Goal: Transaction & Acquisition: Purchase product/service

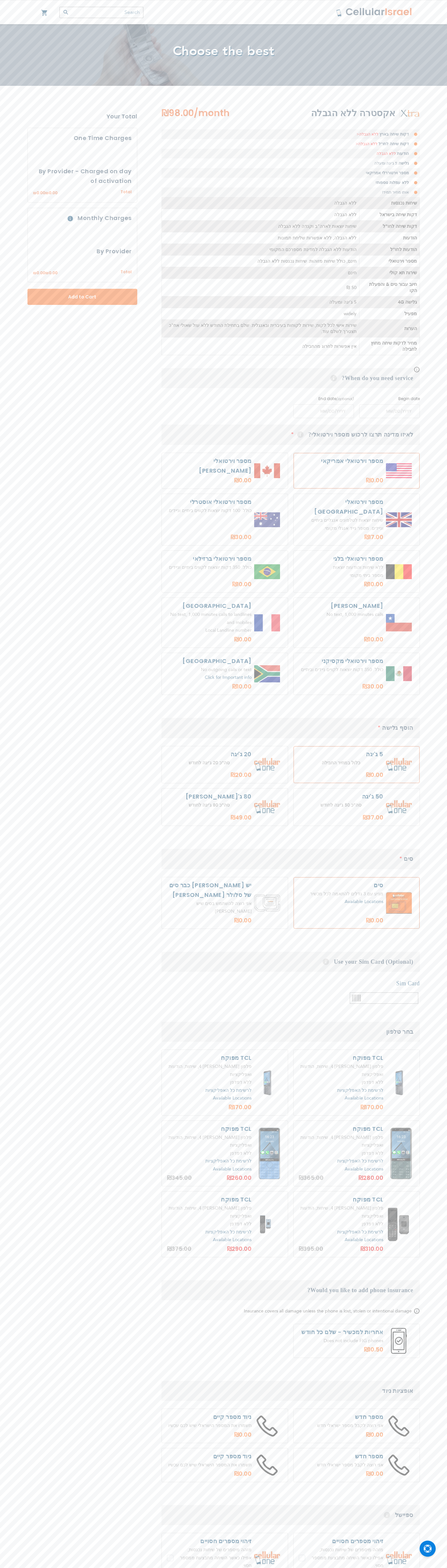
click at [138, 7] on input "text" at bounding box center [102, 12] width 84 height 12
click at [216, 1567] on html "The store will not work correctly in the case when cookies are disabled. My Car…" at bounding box center [224, 918] width 447 height 1836
click at [24, 564] on section "אקסטרה ללא הגבלה ₪98.00 /month דקות שיחה בארץ ללא הגבלה< דקות שיחה לחו"ל ללא הג…" at bounding box center [224, 915] width 402 height 1617
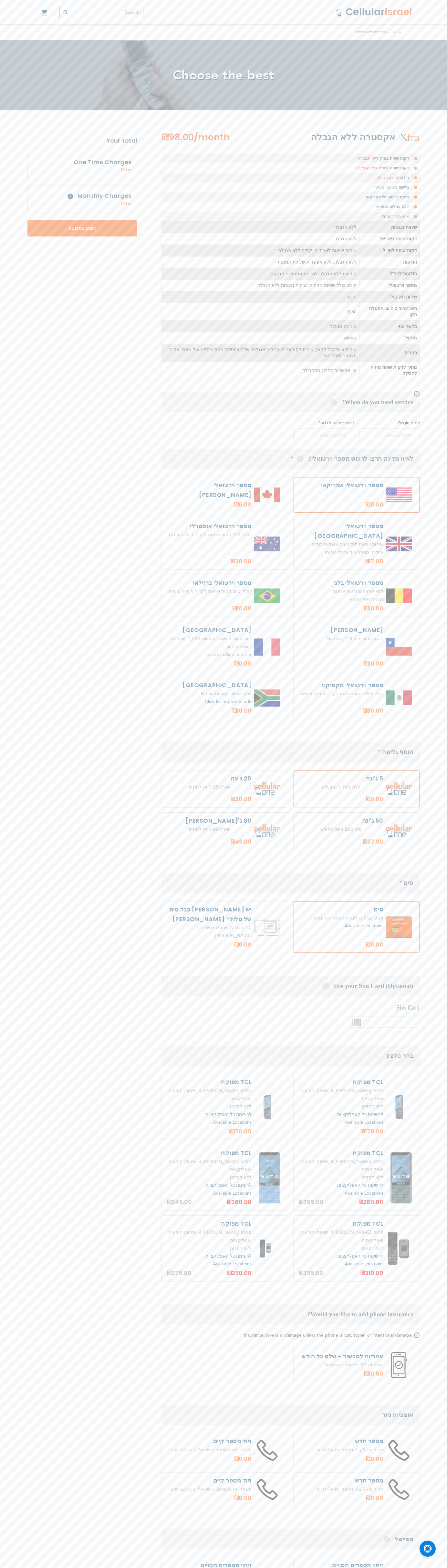
click at [44, 13] on link "My Cart" at bounding box center [44, 13] width 7 height 8
